Goal: Transaction & Acquisition: Purchase product/service

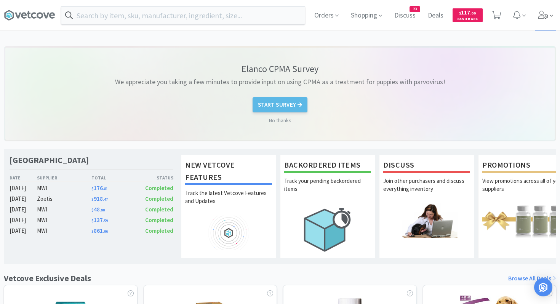
click at [545, 19] on icon at bounding box center [543, 15] width 10 height 8
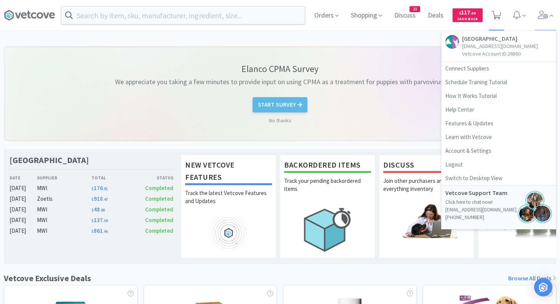
click at [500, 12] on icon at bounding box center [497, 15] width 10 height 8
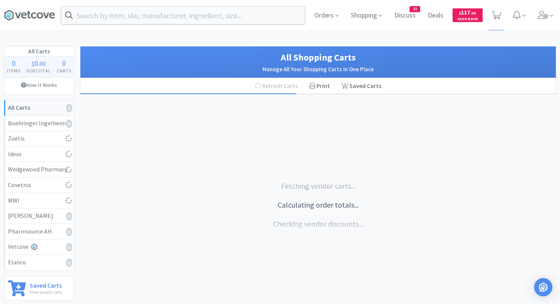
select select "25"
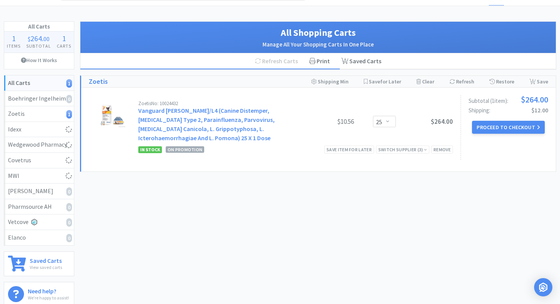
scroll to position [29, 0]
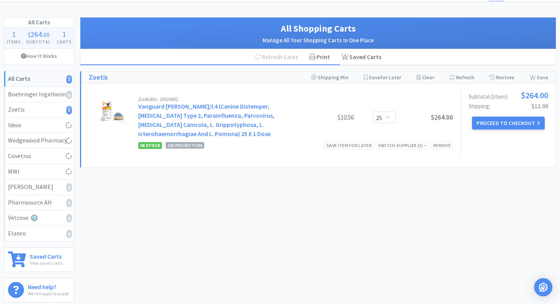
select select "3"
select select "6"
select select "2"
select select "1"
select select "6"
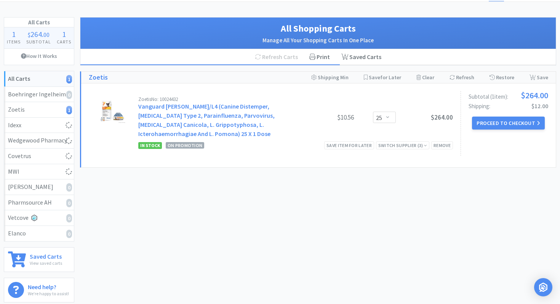
select select "2"
select select "1"
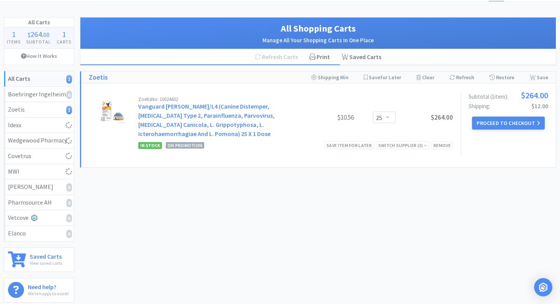
select select "1"
select select "2"
select select "6"
select select "50"
select select "4"
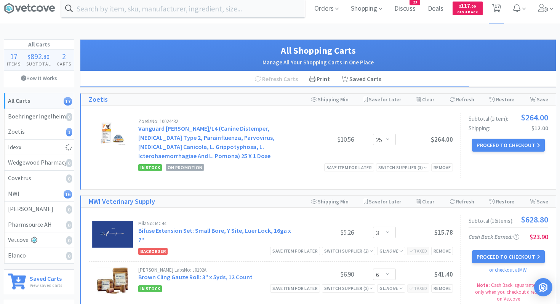
scroll to position [0, 0]
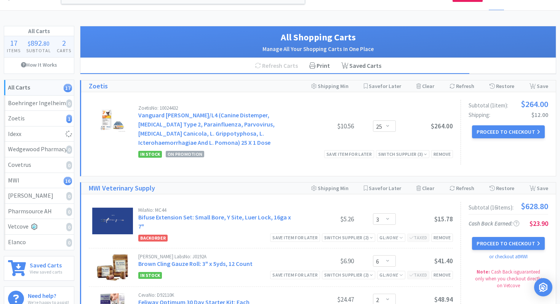
select select "1"
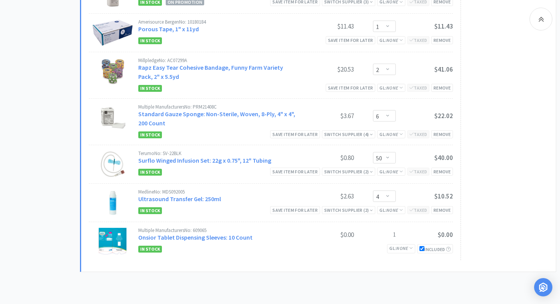
scroll to position [799, 0]
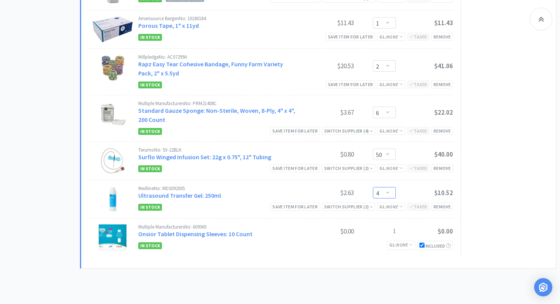
click at [382, 187] on select "Enter Quantity 1 2 3 4 5 6 7 8 9 10 11 12 13 14 15 16 17 18 19 20 Enter Quantity" at bounding box center [384, 192] width 23 height 11
click at [373, 187] on select "Enter Quantity 1 2 3 4 5 6 7 8 9 10 11 12 13 14 15 16 17 18 19 20 Enter Quantity" at bounding box center [384, 192] width 23 height 11
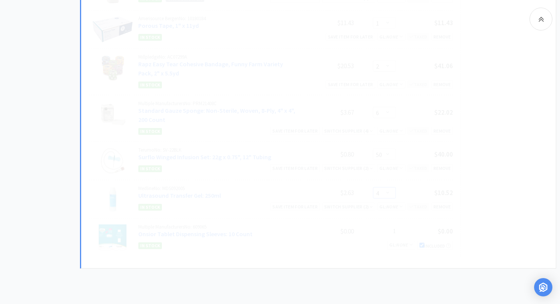
select select "2"
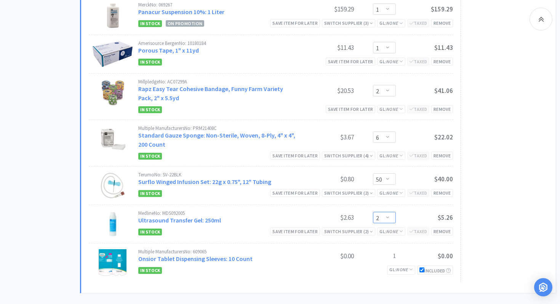
scroll to position [770, 0]
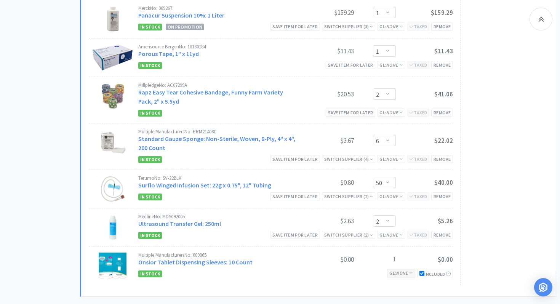
click at [402, 269] on div "GL: None" at bounding box center [401, 273] width 28 height 9
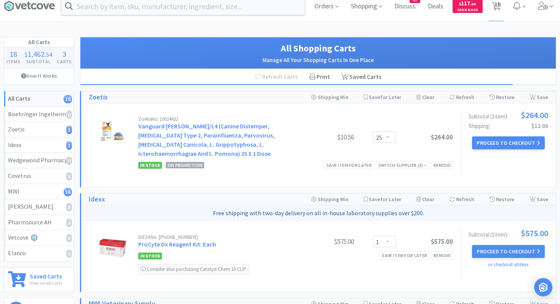
scroll to position [0, 0]
